Goal: Task Accomplishment & Management: Manage account settings

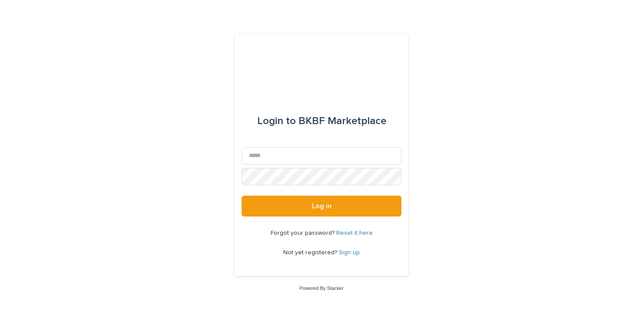
click at [347, 254] on link "Sign up" at bounding box center [349, 253] width 21 height 6
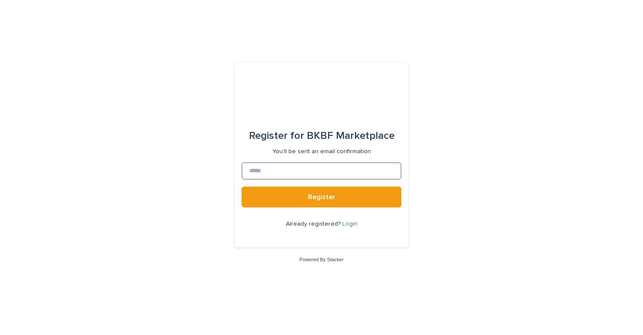
click at [304, 172] on input at bounding box center [321, 170] width 160 height 17
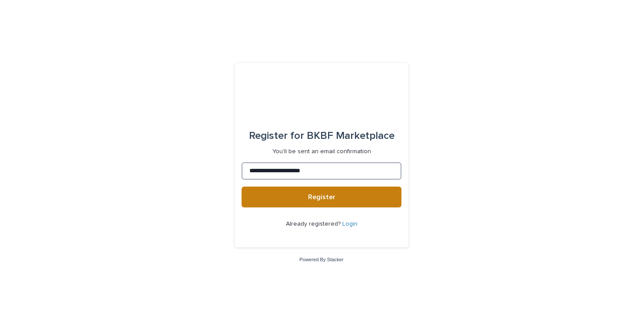
type input "**********"
click at [311, 199] on span "Register" at bounding box center [321, 197] width 27 height 7
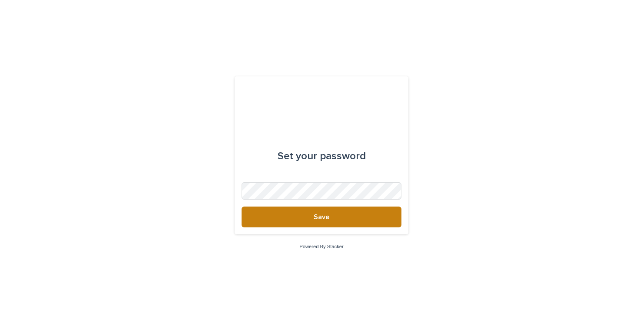
click at [336, 219] on button "Save" at bounding box center [321, 217] width 160 height 21
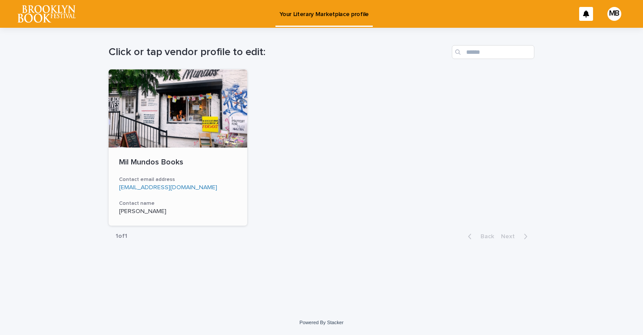
click at [176, 121] on div at bounding box center [178, 108] width 139 height 78
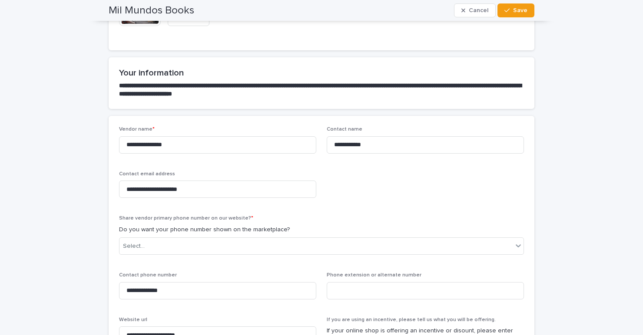
scroll to position [221, 0]
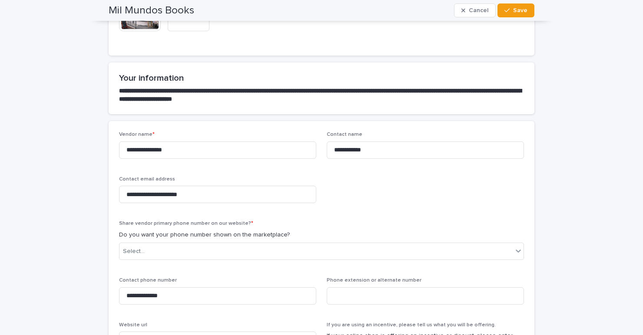
click at [291, 262] on div "Share vendor primary phone number on our website? * Do you want your phone numb…" at bounding box center [321, 244] width 405 height 46
click at [290, 253] on div "Select..." at bounding box center [315, 251] width 393 height 14
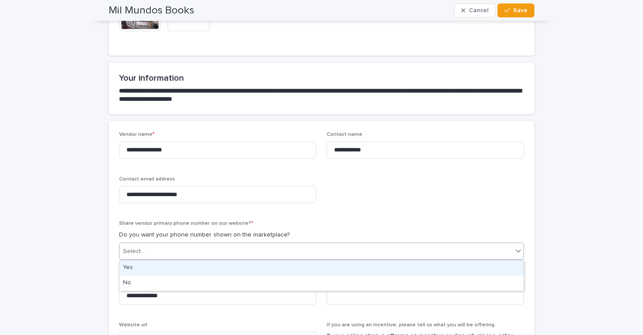
click at [269, 263] on div "Yes" at bounding box center [321, 268] width 404 height 15
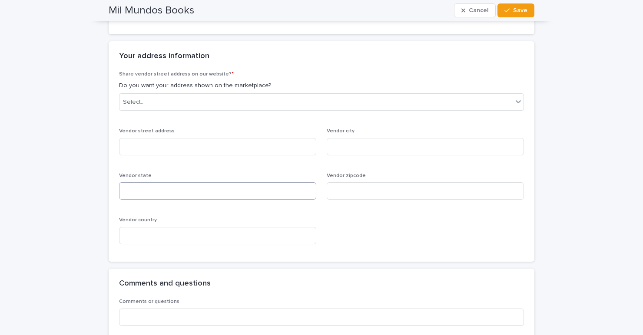
scroll to position [637, 0]
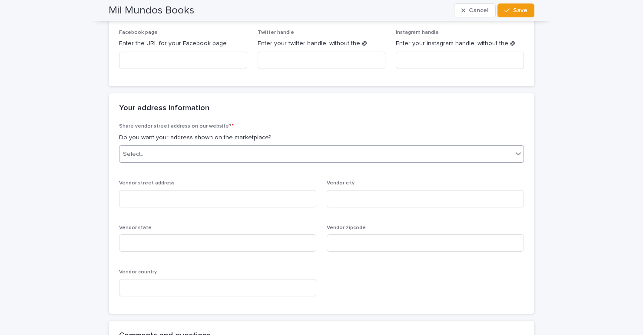
click at [266, 152] on div "Select..." at bounding box center [315, 154] width 393 height 14
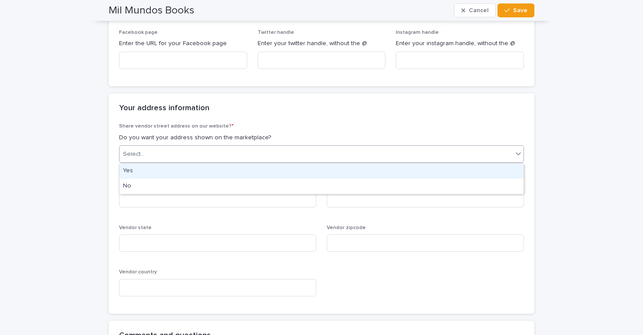
click at [259, 169] on div "Yes" at bounding box center [321, 171] width 404 height 15
